Goal: Find specific page/section: Find specific page/section

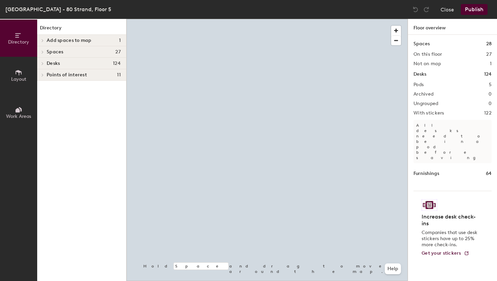
click at [52, 62] on span "Desks" at bounding box center [53, 63] width 13 height 5
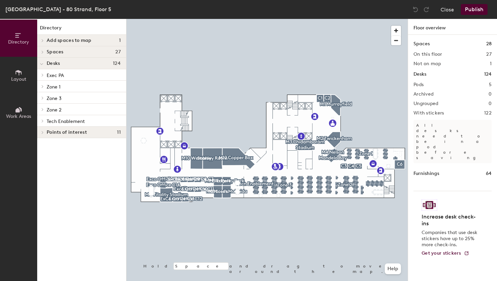
click at [44, 121] on span at bounding box center [42, 120] width 6 height 3
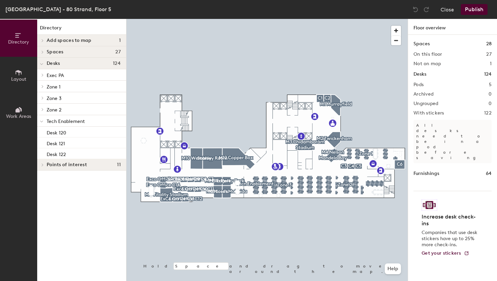
click at [45, 110] on div at bounding box center [42, 109] width 7 height 3
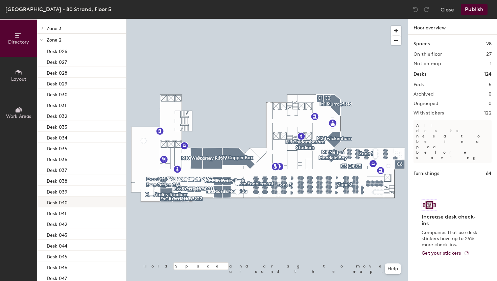
scroll to position [13, 0]
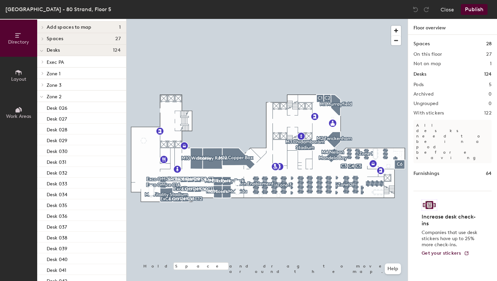
click at [50, 99] on span "Zone 2" at bounding box center [54, 97] width 15 height 6
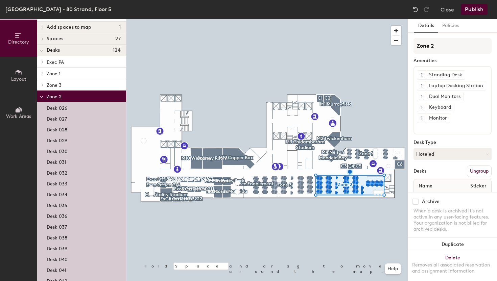
click at [41, 99] on span at bounding box center [41, 97] width 3 height 6
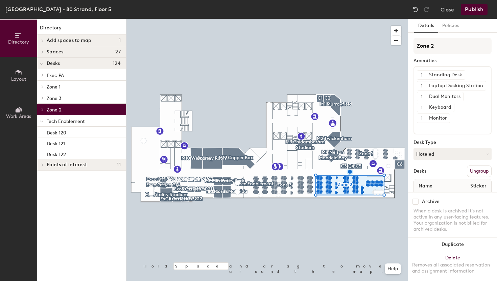
scroll to position [0, 0]
click at [45, 87] on span at bounding box center [42, 86] width 6 height 3
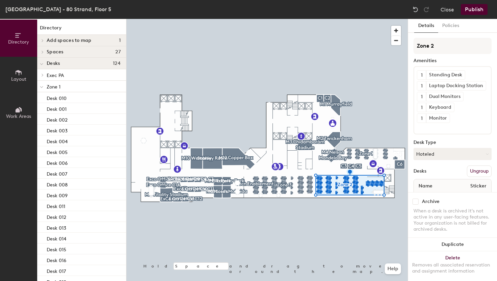
click at [43, 87] on div at bounding box center [41, 86] width 9 height 11
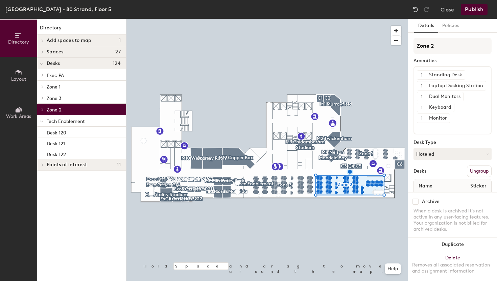
click at [44, 98] on icon at bounding box center [42, 97] width 3 height 3
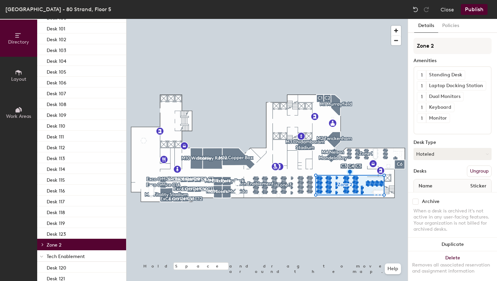
scroll to position [395, 0]
click at [71, 201] on div "Desk 117" at bounding box center [81, 200] width 89 height 11
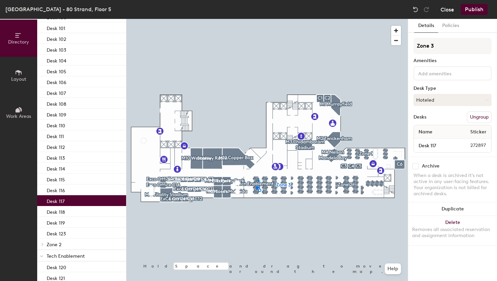
click at [448, 8] on button "Close" at bounding box center [447, 9] width 14 height 11
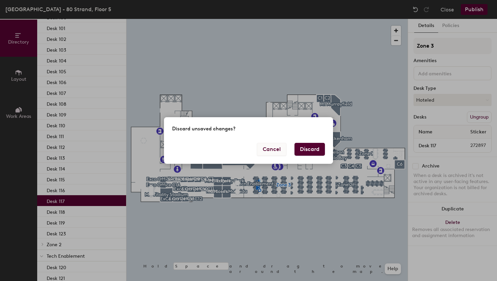
click at [272, 148] on button "Cancel" at bounding box center [271, 149] width 29 height 13
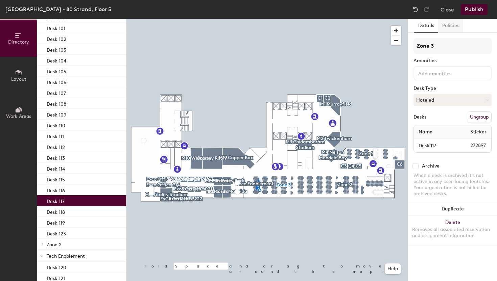
click at [450, 28] on button "Policies" at bounding box center [450, 26] width 25 height 14
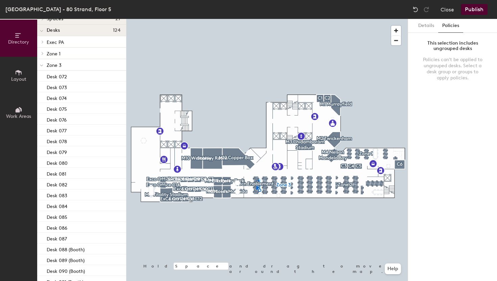
scroll to position [0, 0]
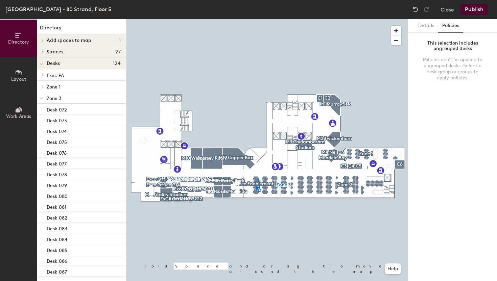
click at [65, 101] on p "Zone 3" at bounding box center [84, 98] width 74 height 9
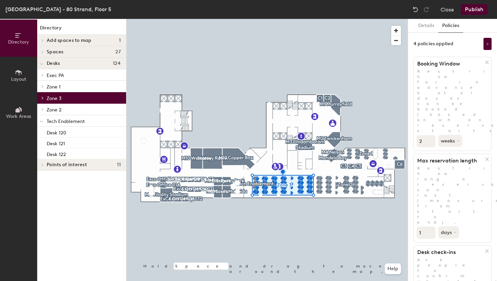
scroll to position [100, 0]
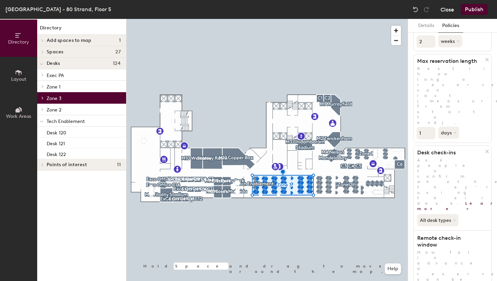
click at [447, 10] on button "Close" at bounding box center [447, 9] width 14 height 11
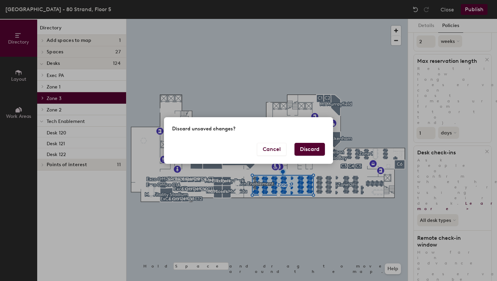
click at [311, 151] on button "Discard" at bounding box center [309, 149] width 30 height 13
